Goal: Browse casually

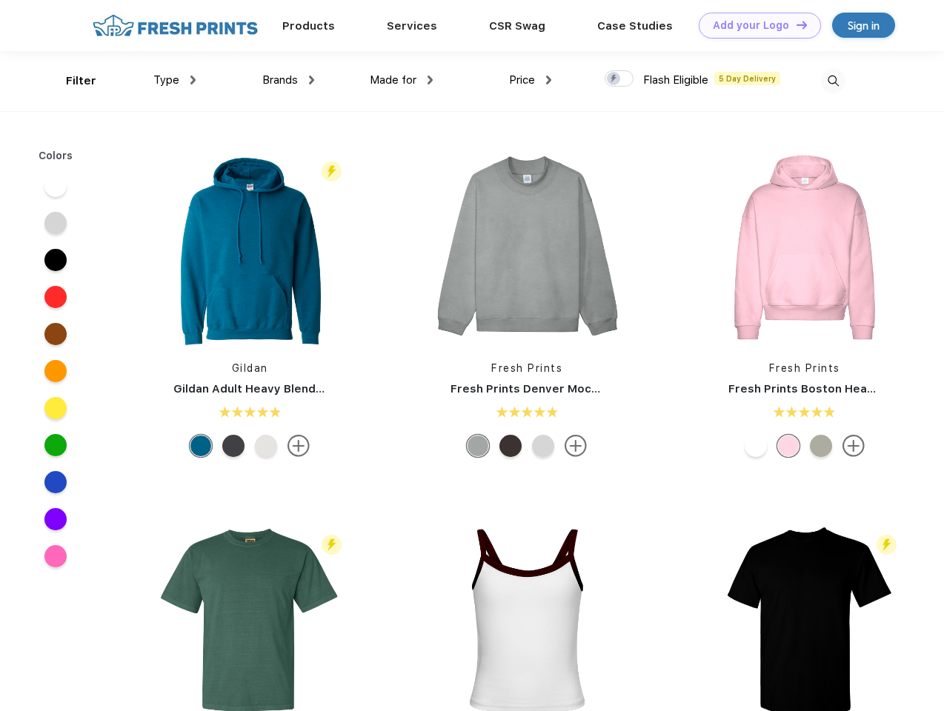
click at [754, 25] on link "Add your Logo Design Tool" at bounding box center [760, 26] width 122 height 26
click at [0, 0] on div "Design Tool" at bounding box center [0, 0] width 0 height 0
click at [795, 24] on link "Add your Logo Design Tool" at bounding box center [760, 26] width 122 height 26
click at [71, 81] on div "Filter" at bounding box center [81, 81] width 30 height 17
click at [175, 80] on span "Type" at bounding box center [166, 79] width 26 height 13
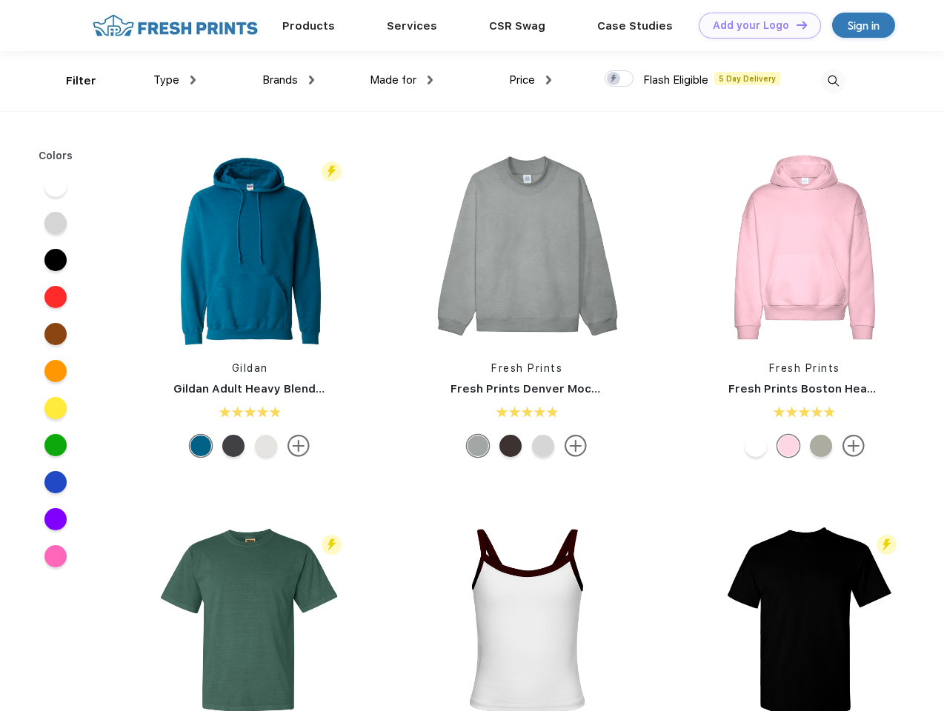
click at [288, 80] on span "Brands" at bounding box center [280, 79] width 36 height 13
click at [402, 80] on span "Made for" at bounding box center [393, 79] width 47 height 13
click at [530, 80] on span "Price" at bounding box center [522, 79] width 26 height 13
click at [619, 79] on div at bounding box center [618, 78] width 29 height 16
click at [614, 79] on input "checkbox" at bounding box center [609, 75] width 10 height 10
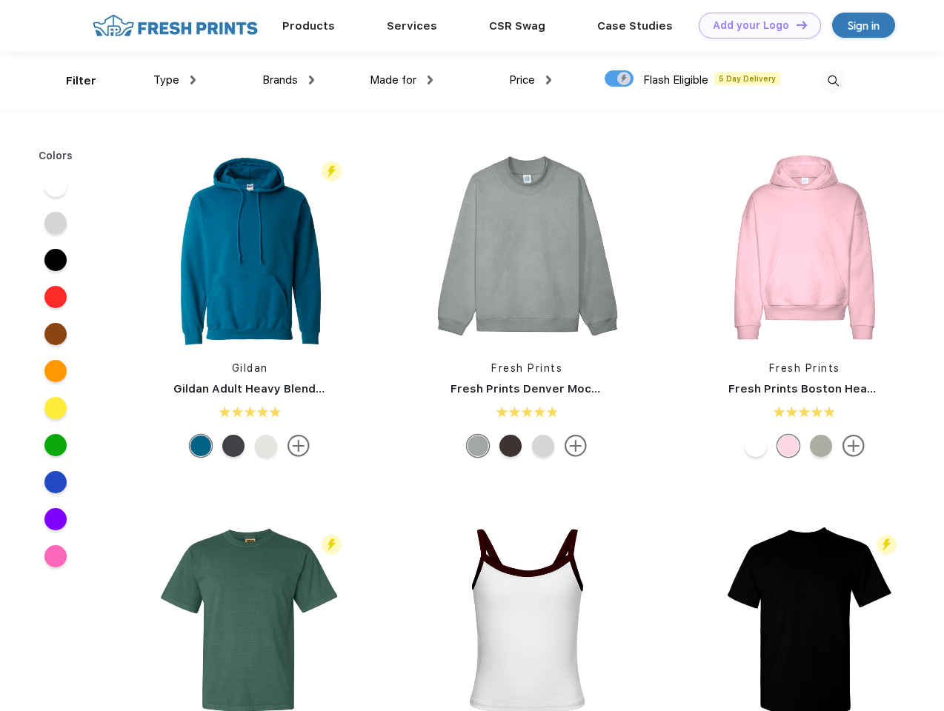
click at [833, 81] on img at bounding box center [833, 81] width 24 height 24
